Goal: Ask a question

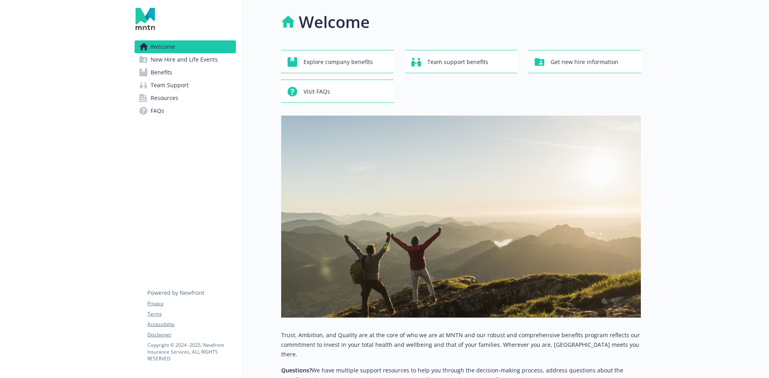
click at [188, 88] on link "Team Support" at bounding box center [185, 85] width 101 height 13
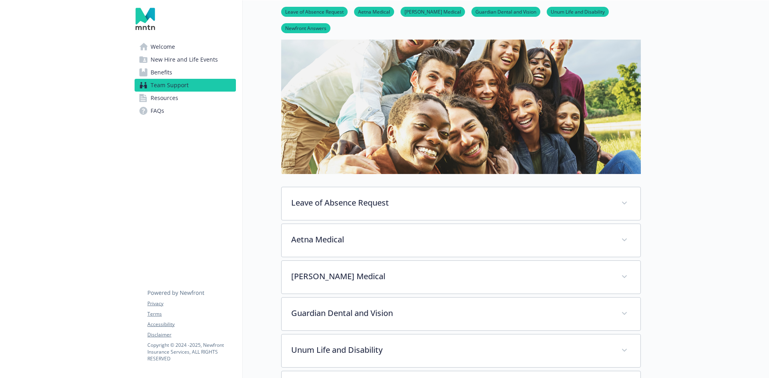
scroll to position [40, 0]
